Goal: Task Accomplishment & Management: Complete application form

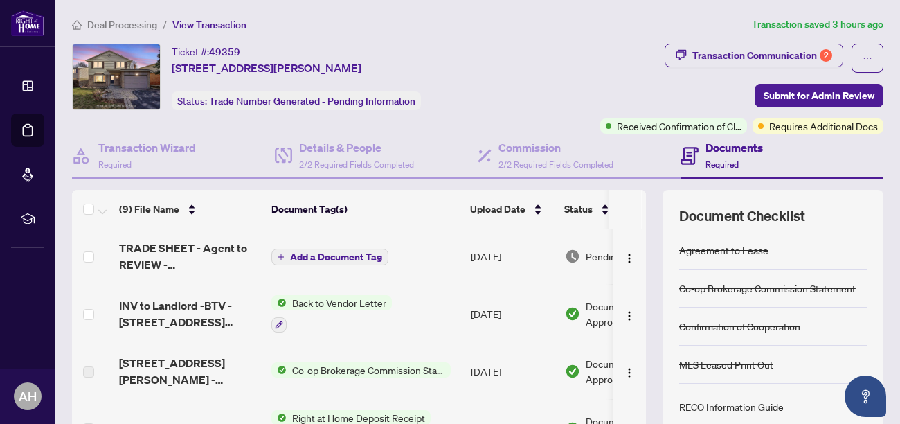
click at [261, 258] on td "TRADE SHEET - Agent to REVIEW - [STREET_ADDRESS][PERSON_NAME]pdf" at bounding box center [190, 255] width 152 height 55
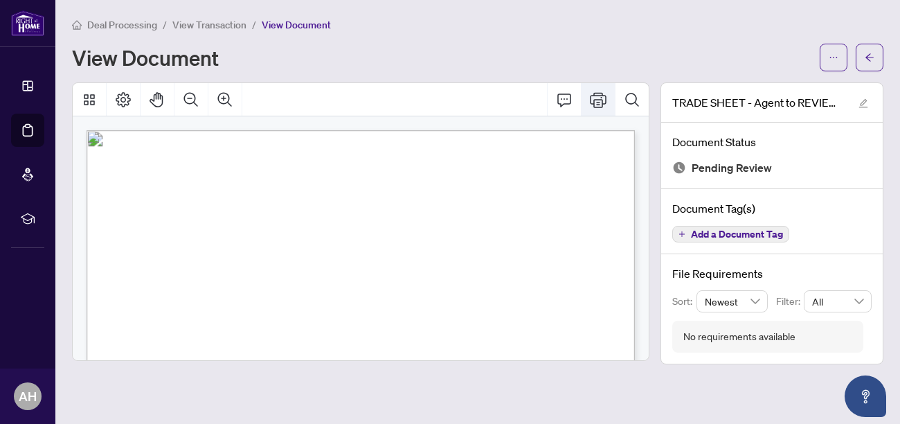
click at [597, 104] on icon "Print" at bounding box center [598, 99] width 17 height 15
click at [221, 104] on icon "Zoom In" at bounding box center [225, 99] width 17 height 17
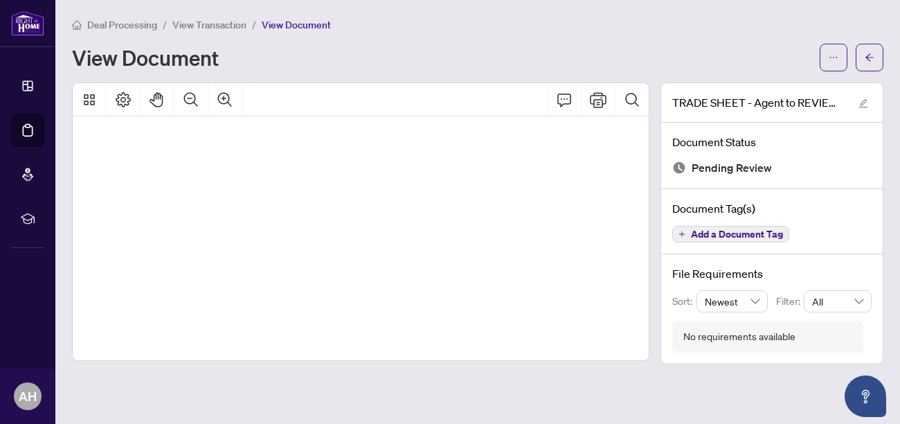
scroll to position [295, 105]
click at [190, 100] on icon "Zoom Out" at bounding box center [191, 99] width 17 height 17
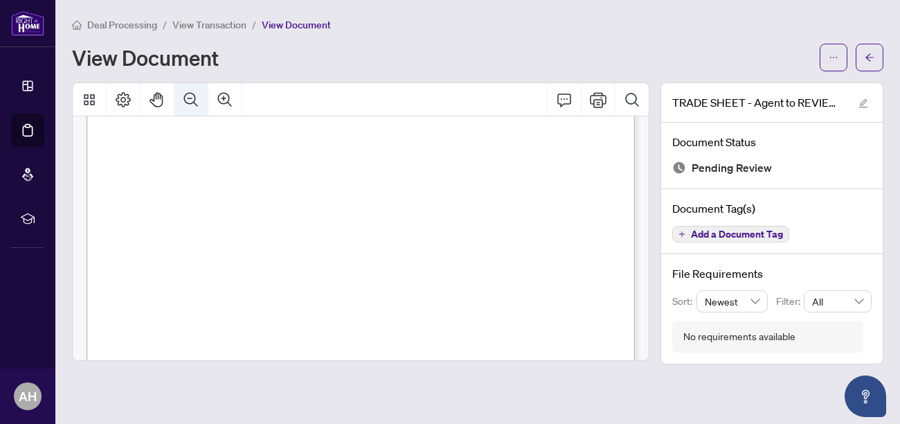
scroll to position [233, 0]
click at [599, 106] on icon "Print" at bounding box center [598, 99] width 17 height 17
click at [593, 101] on icon "Print" at bounding box center [598, 99] width 17 height 17
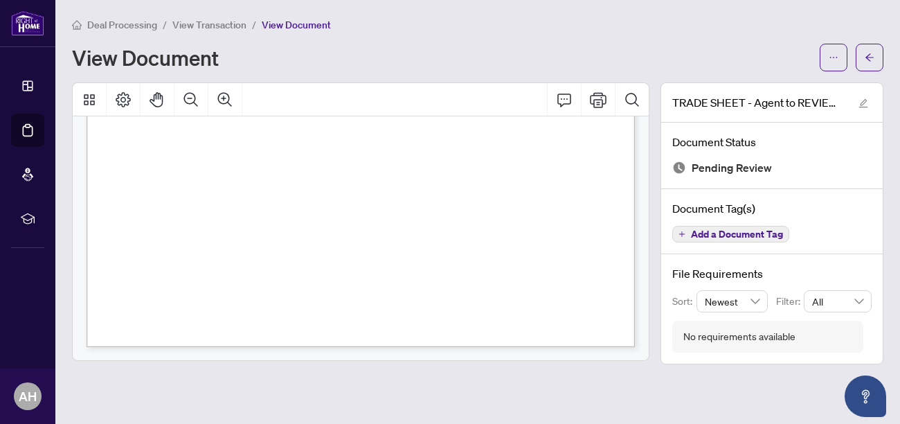
scroll to position [28, 0]
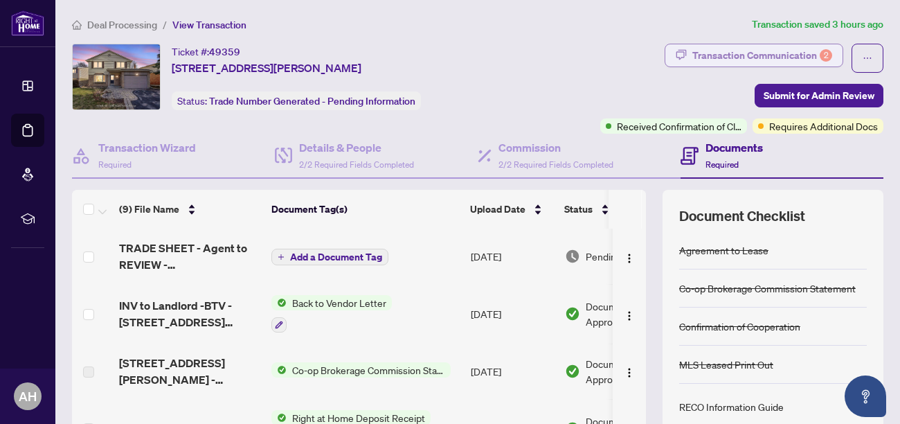
click at [802, 55] on div "Transaction Communication 2" at bounding box center [762, 55] width 140 height 22
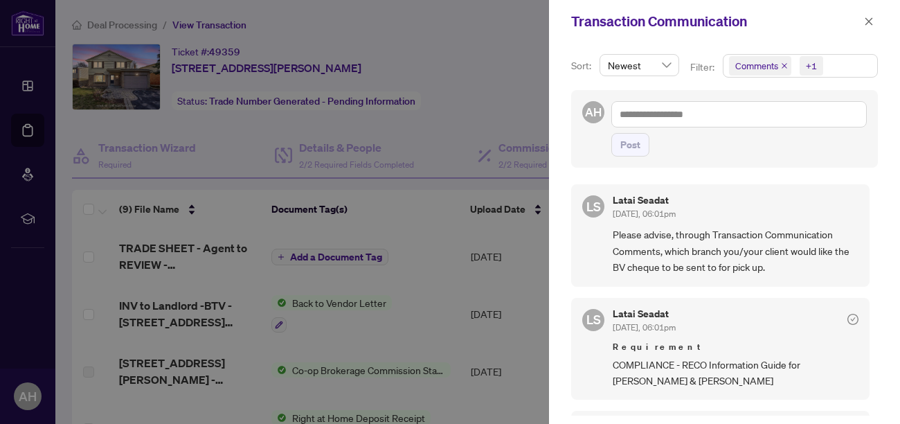
drag, startPoint x: 874, startPoint y: 213, endPoint x: 876, endPoint y: 262, distance: 49.2
click at [876, 262] on div "Sort: Newest Filter: Comments +1 AH Post [PERSON_NAME] Seadat [DATE], 06:01pm P…" at bounding box center [724, 233] width 351 height 381
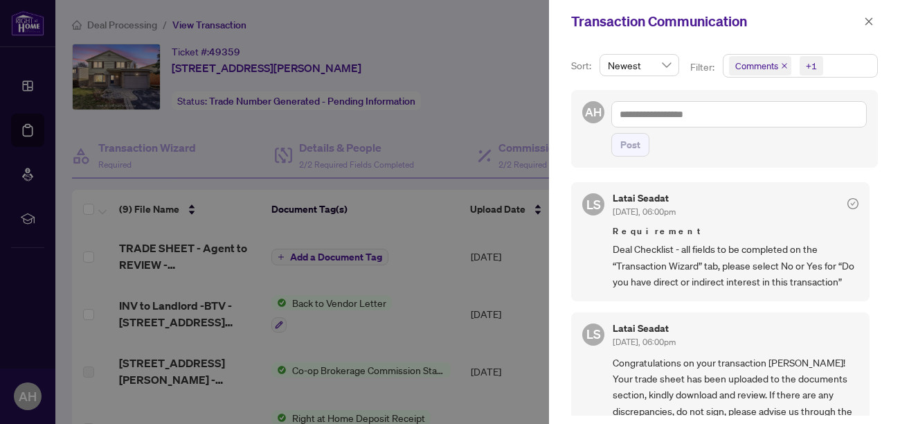
scroll to position [231, 0]
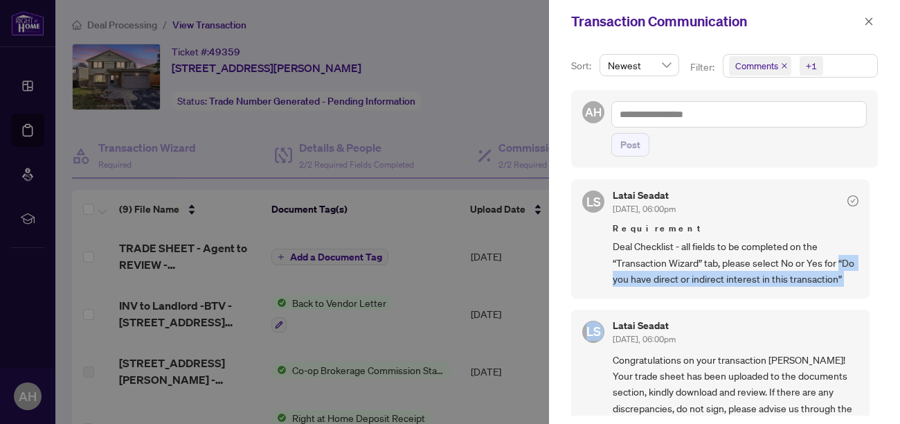
drag, startPoint x: 868, startPoint y: 263, endPoint x: 862, endPoint y: 321, distance: 58.5
click at [862, 321] on div "[PERSON_NAME] Seadat [DATE], 06:01pm Please advise, through Transaction Communi…" at bounding box center [724, 296] width 307 height 240
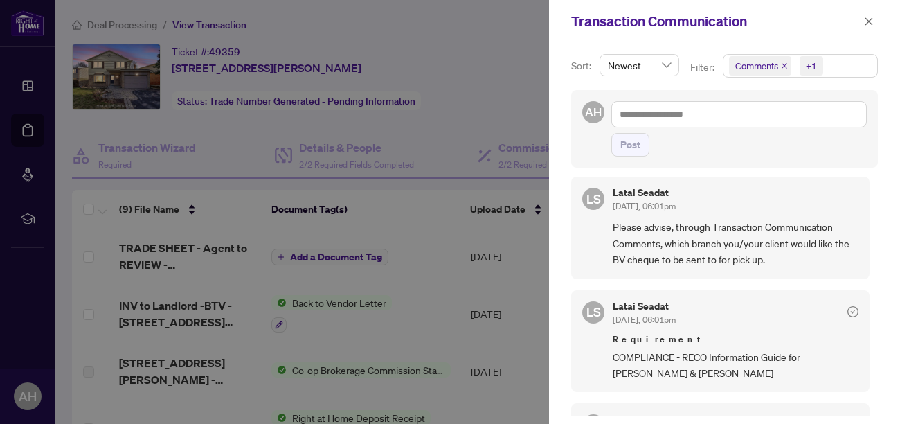
scroll to position [0, 0]
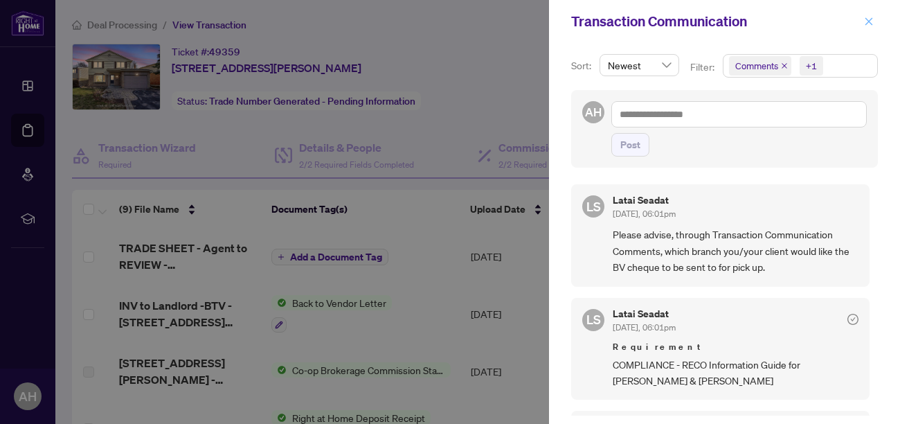
click at [867, 17] on icon "close" at bounding box center [869, 22] width 10 height 10
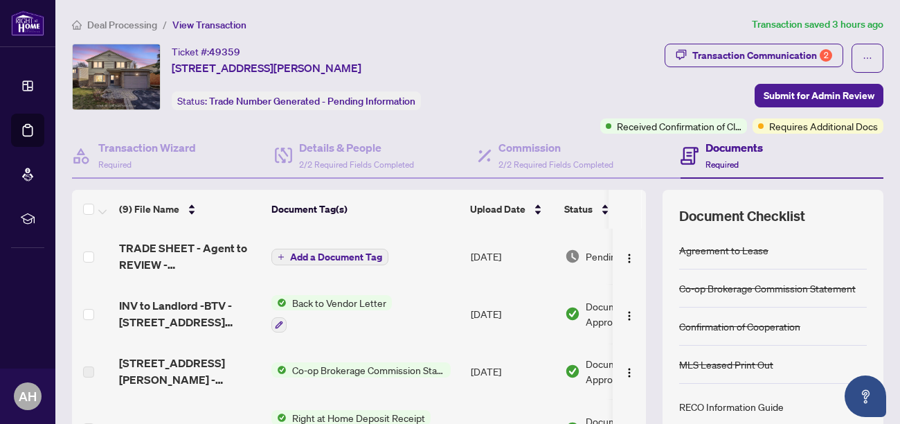
drag, startPoint x: 899, startPoint y: 38, endPoint x: 900, endPoint y: 173, distance: 135.0
click at [899, 173] on html "Dashboard Deal Processing Mortgage Referrals rLearning AH [PERSON_NAME] [PERSON…" at bounding box center [450, 212] width 900 height 424
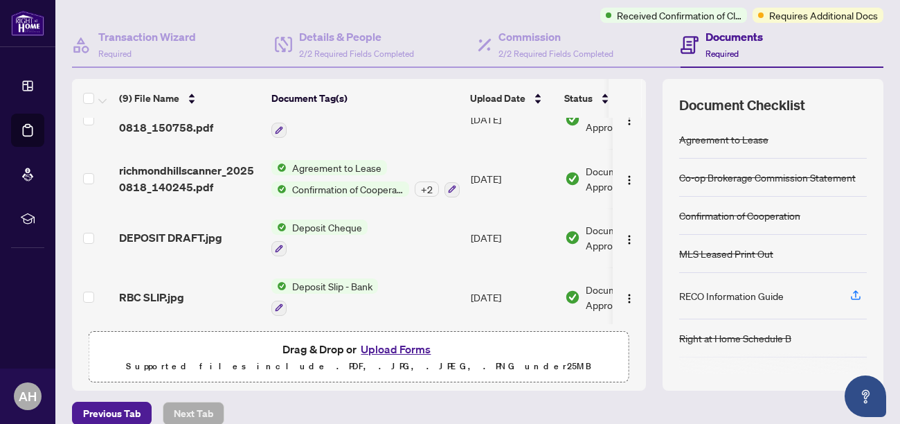
scroll to position [138, 0]
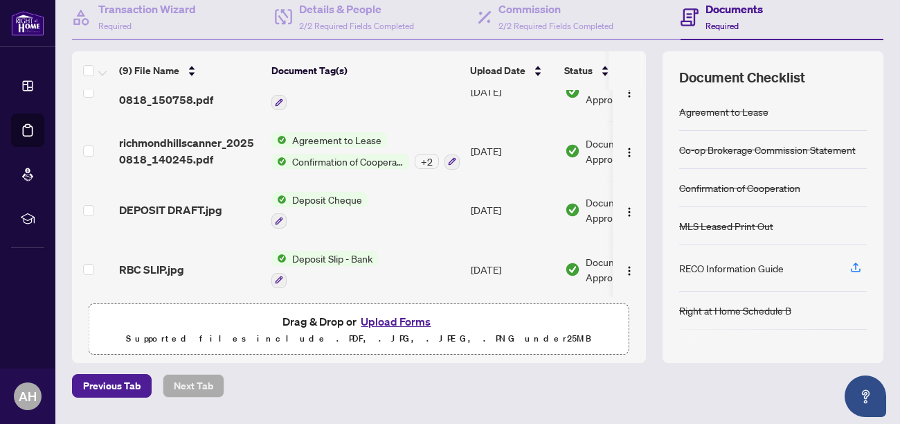
click at [406, 323] on button "Upload Forms" at bounding box center [396, 321] width 78 height 18
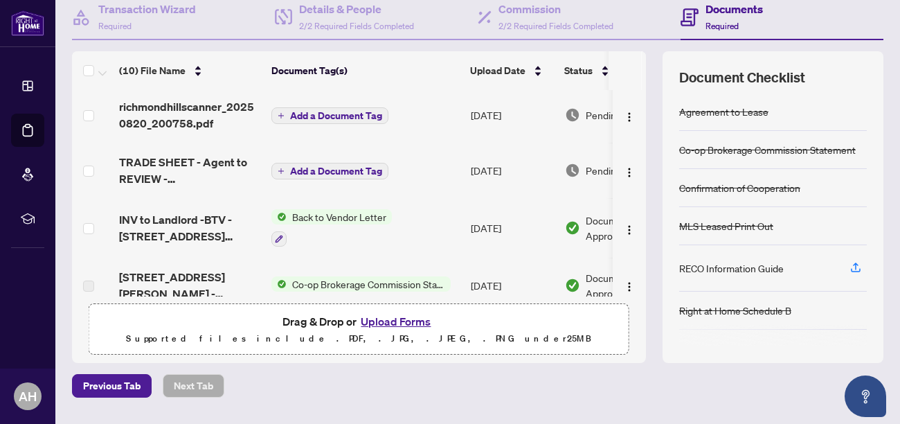
scroll to position [0, 0]
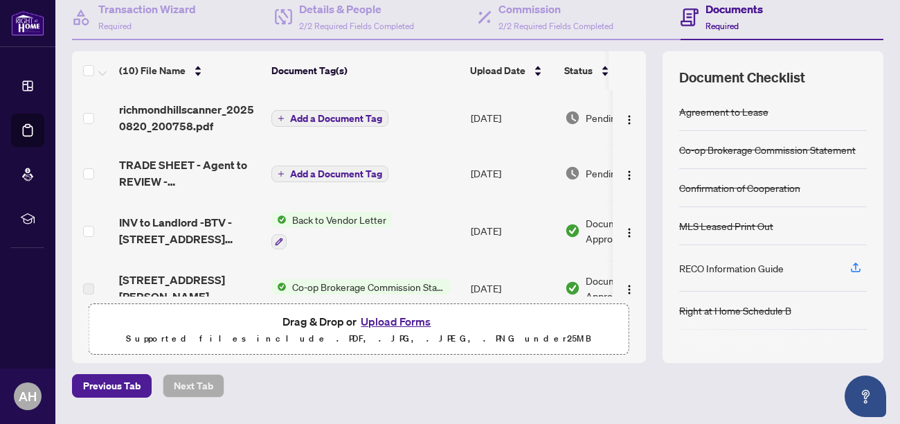
click at [334, 121] on span "Add a Document Tag" at bounding box center [336, 119] width 92 height 10
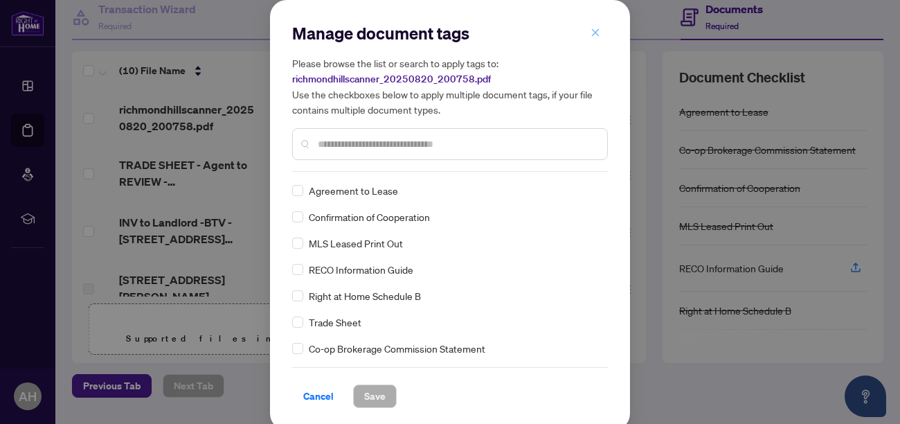
click at [593, 32] on icon "close" at bounding box center [596, 33] width 10 height 10
click at [597, 30] on div "Manage document tags Please browse the list or search to apply tags to: richmon…" at bounding box center [450, 212] width 900 height 424
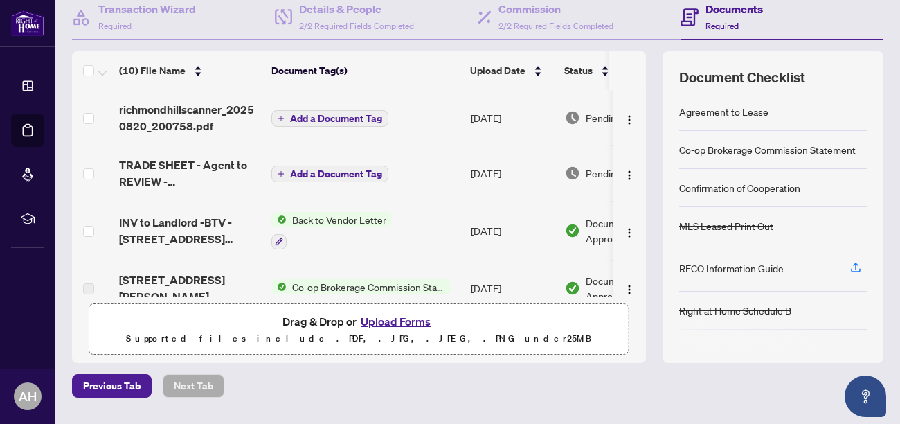
click at [592, 30] on div "Manage document tags Please browse the list or search to apply tags to: richmon…" at bounding box center [450, 212] width 900 height 424
click at [168, 112] on span "richmondhillscanner_20250820_200758.pdf" at bounding box center [189, 117] width 141 height 33
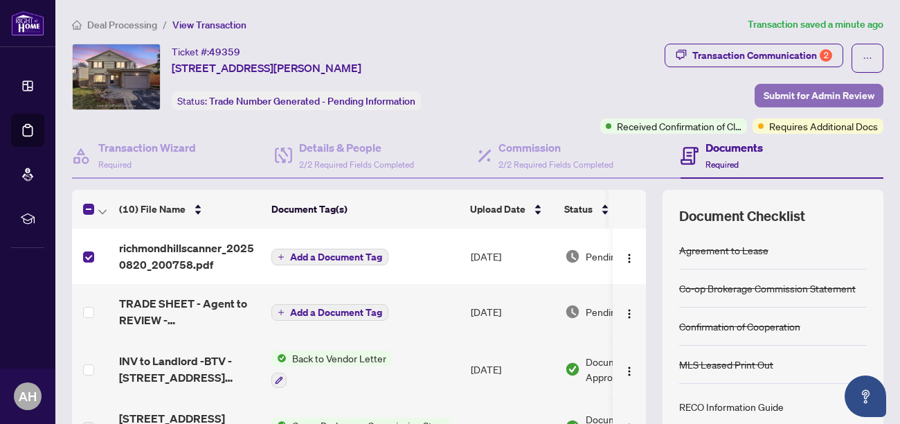
click at [816, 102] on span "Submit for Admin Review" at bounding box center [819, 95] width 111 height 22
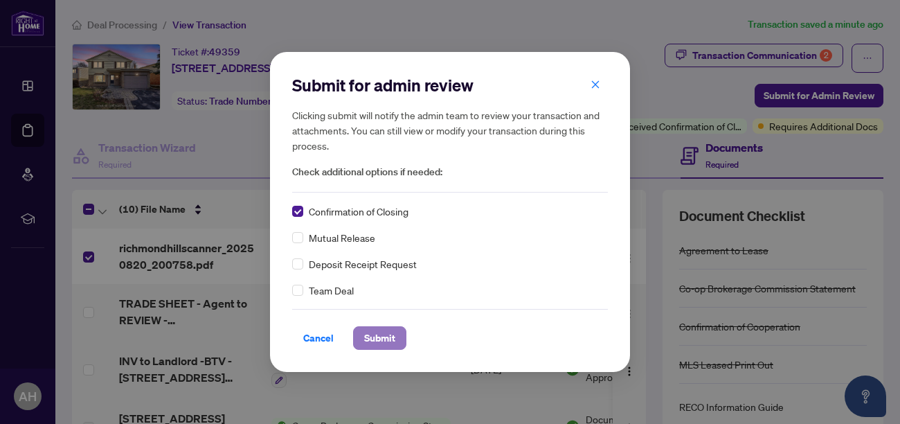
click at [384, 336] on span "Submit" at bounding box center [379, 338] width 31 height 22
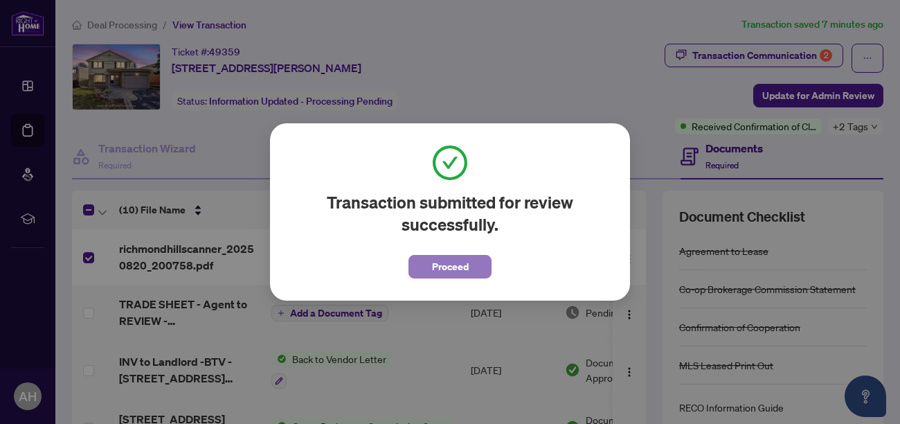
click at [443, 264] on span "Proceed" at bounding box center [450, 266] width 37 height 22
